Goal: Task Accomplishment & Management: Use online tool/utility

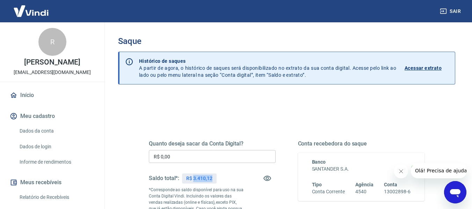
drag, startPoint x: 194, startPoint y: 178, endPoint x: 213, endPoint y: 179, distance: 18.6
click at [213, 179] on div "R$ 3.410,12" at bounding box center [199, 179] width 34 height 10
copy p "3.410,12"
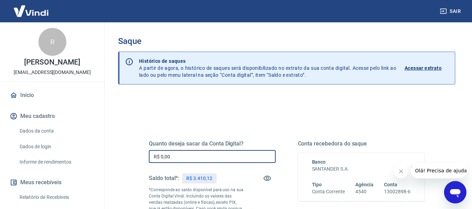
drag, startPoint x: 200, startPoint y: 159, endPoint x: 125, endPoint y: 162, distance: 74.9
paste input "3.410,12"
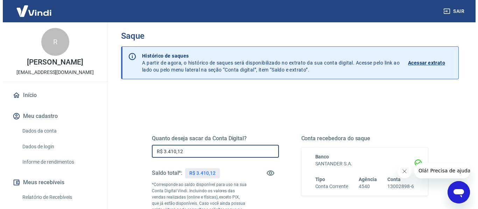
scroll to position [140, 0]
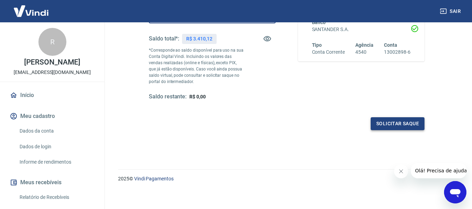
type input "R$ 3.410,12"
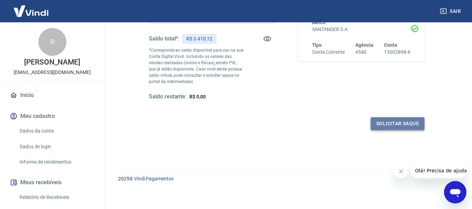
click at [398, 120] on button "Solicitar saque" at bounding box center [398, 123] width 54 height 13
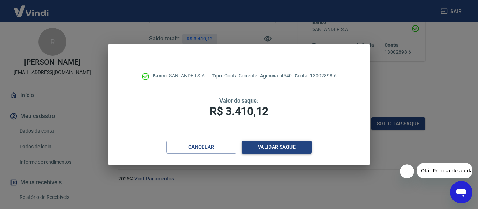
click at [274, 150] on button "Validar saque" at bounding box center [277, 147] width 70 height 13
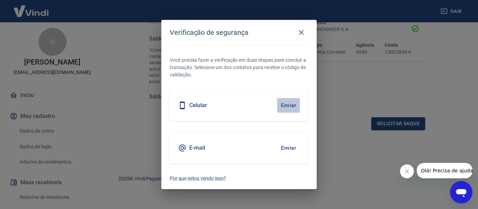
click at [285, 105] on button "Enviar" at bounding box center [288, 105] width 23 height 15
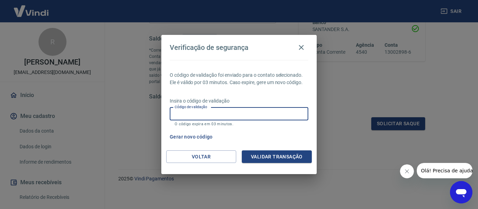
click at [225, 112] on input "Código de validação" at bounding box center [239, 114] width 138 height 13
type input "332602"
click at [275, 159] on button "Validar transação" at bounding box center [277, 157] width 70 height 13
